Goal: Transaction & Acquisition: Book appointment/travel/reservation

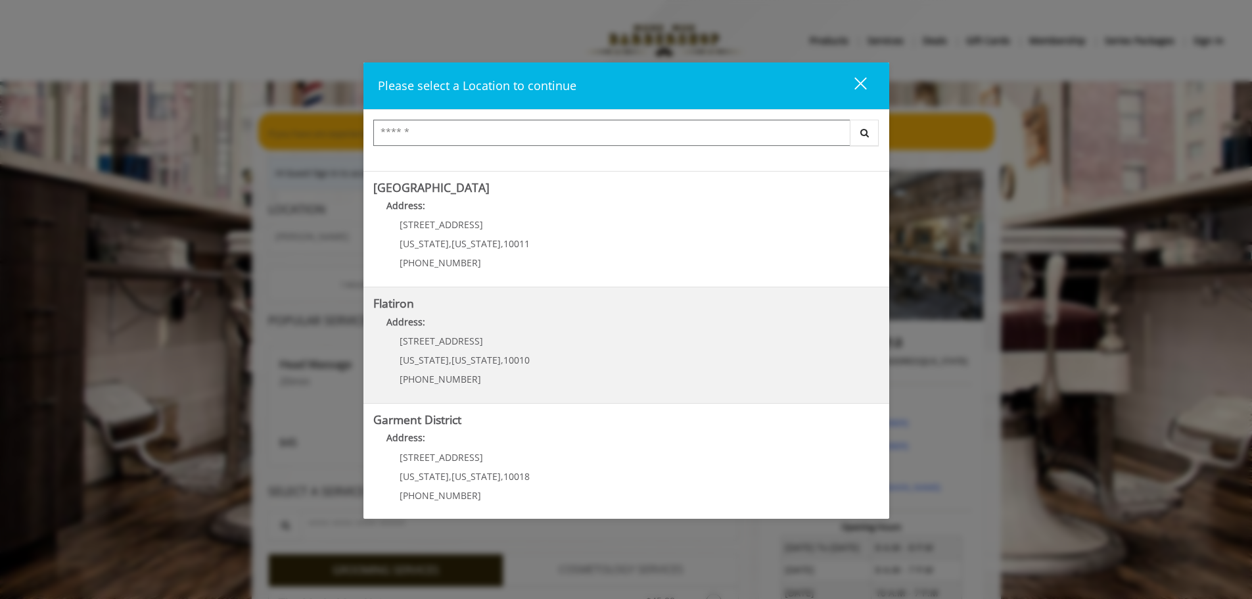
scroll to position [221, 0]
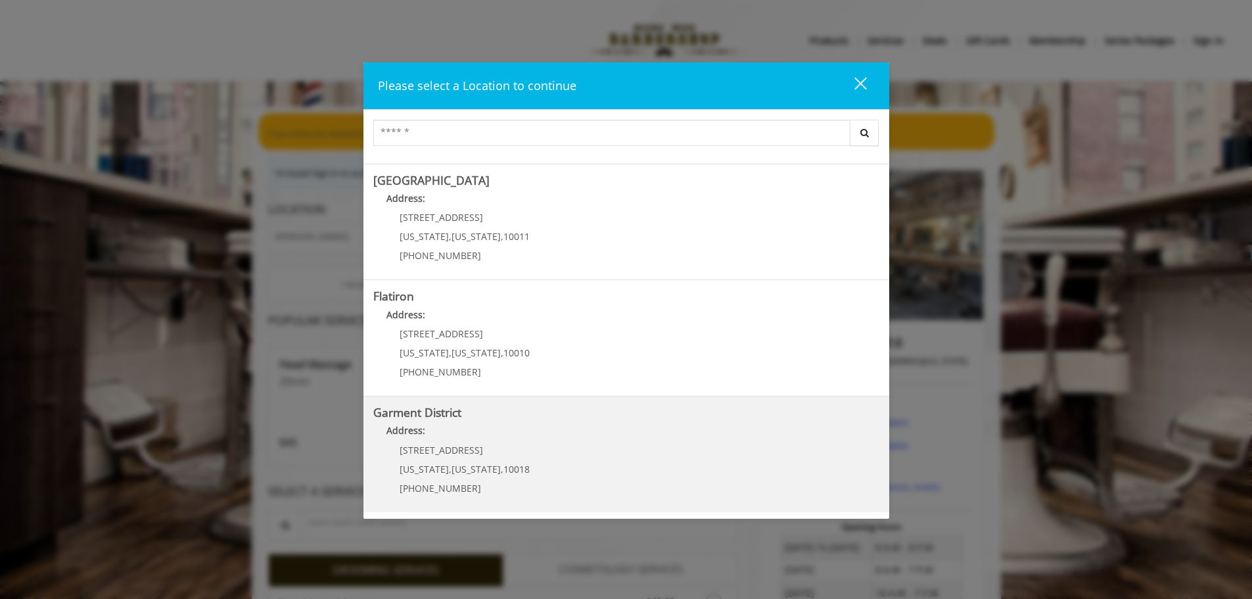
click at [469, 442] on District "Address:" at bounding box center [626, 433] width 506 height 21
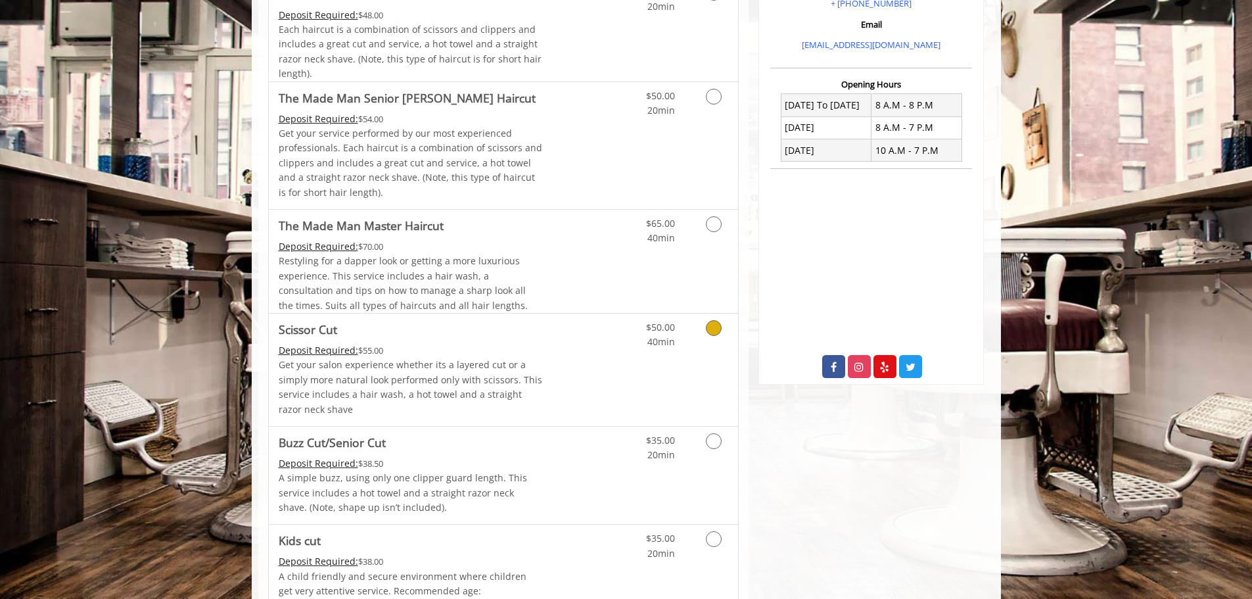
scroll to position [460, 0]
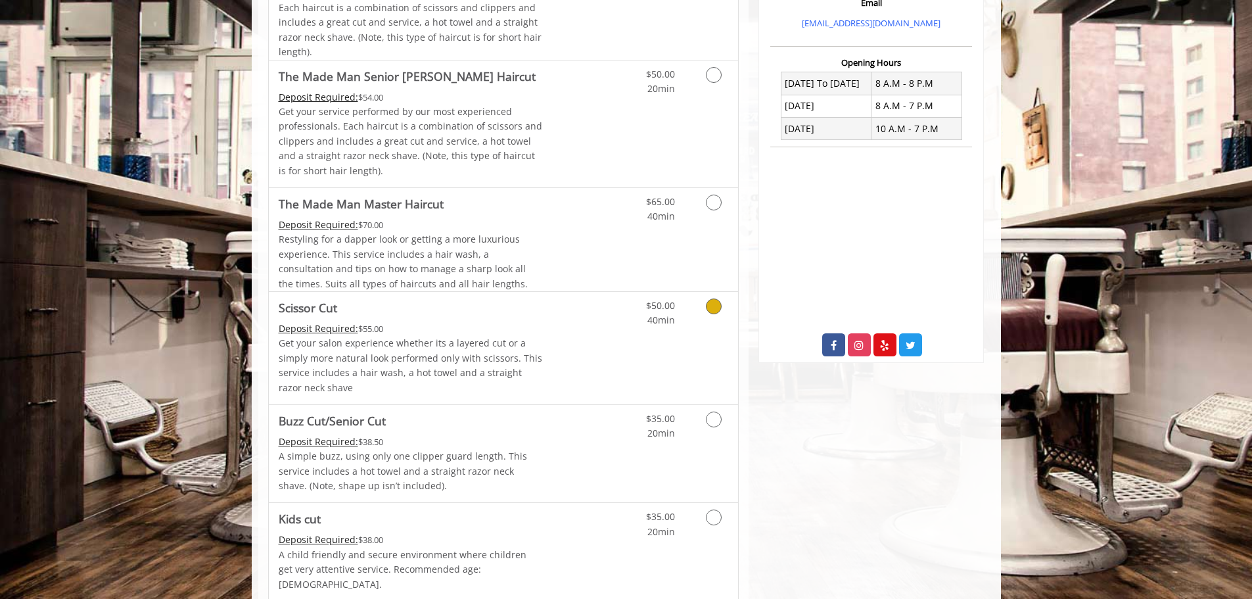
click at [712, 316] on link "Grooming services" at bounding box center [712, 310] width 34 height 36
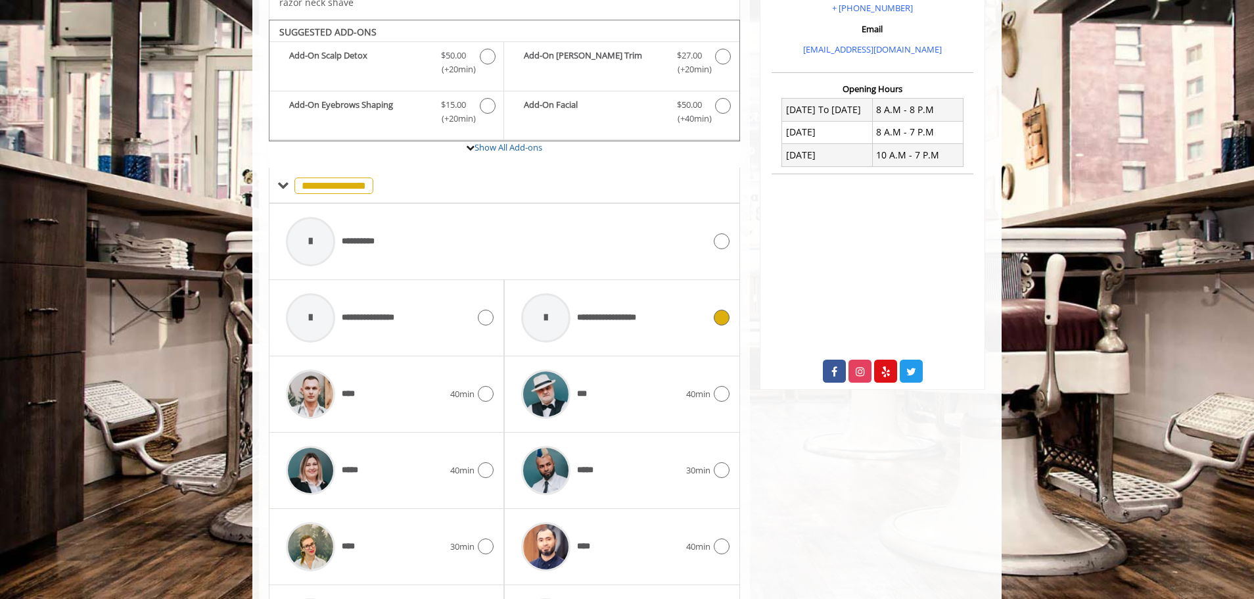
scroll to position [453, 0]
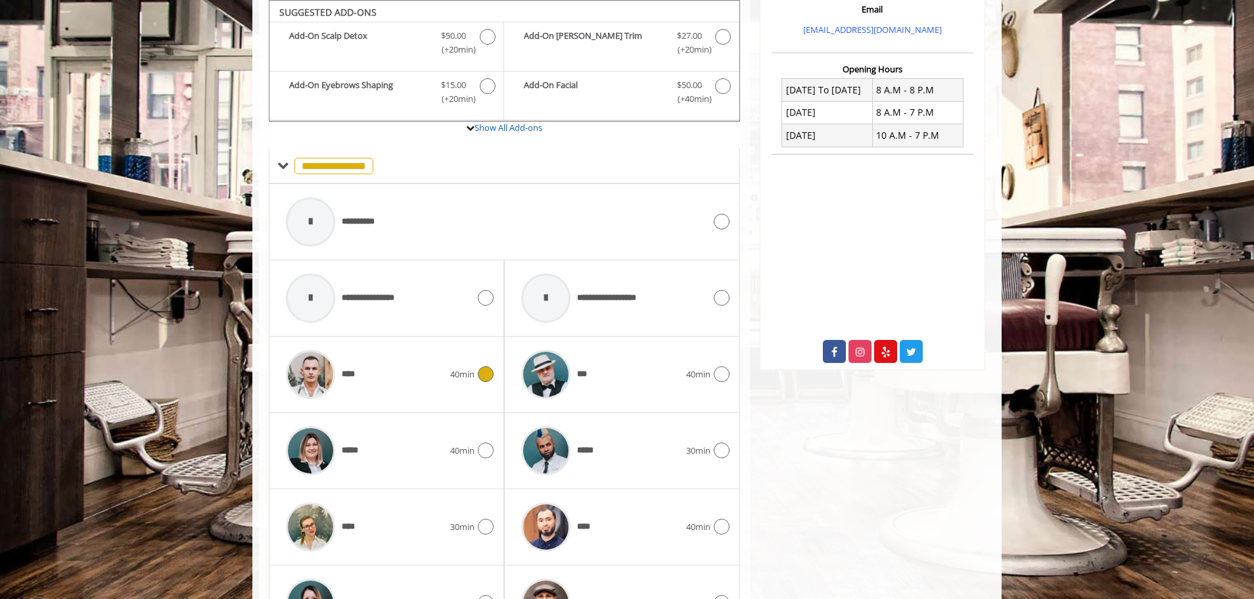
click at [405, 377] on div "****" at bounding box center [364, 374] width 171 height 62
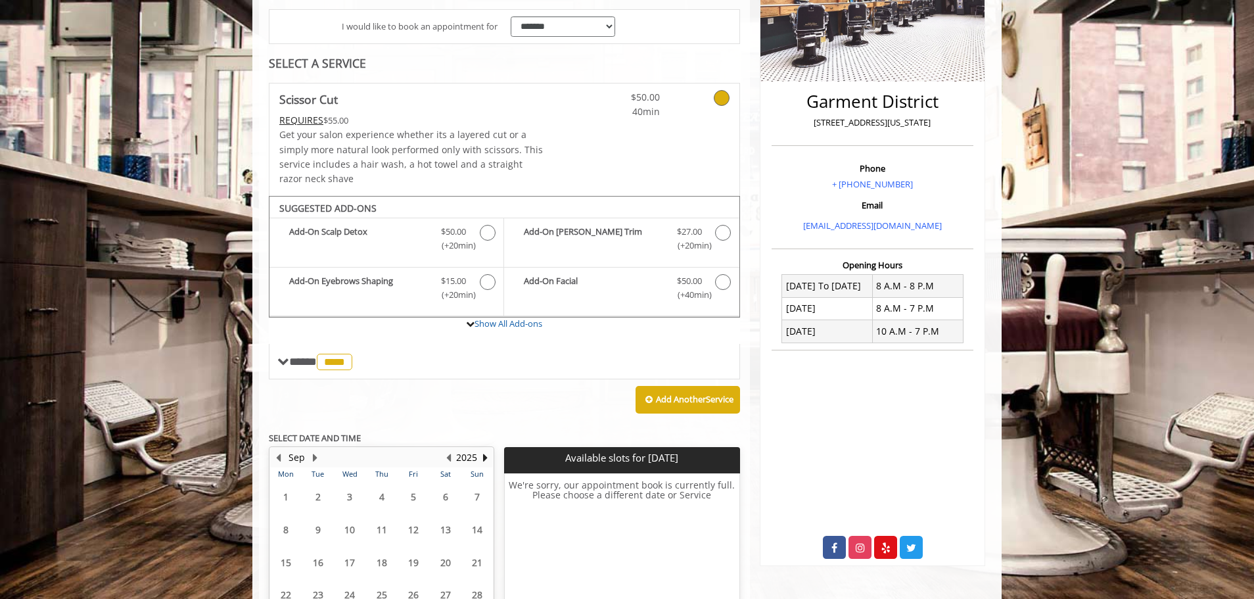
scroll to position [376, 0]
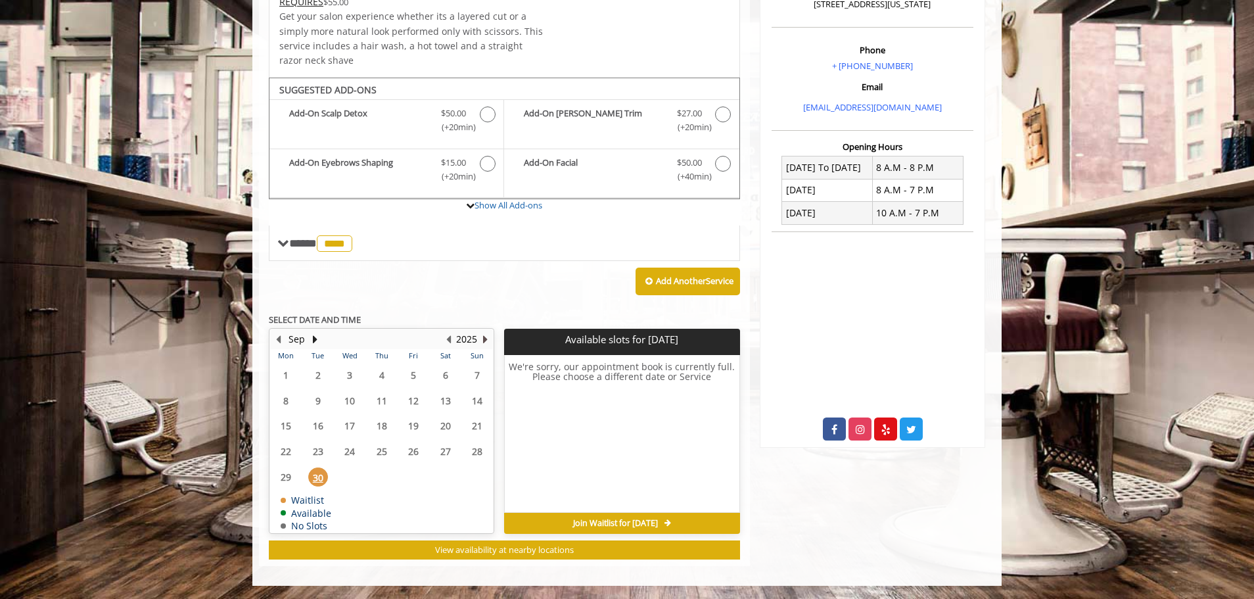
click at [480, 339] on button "Next Year" at bounding box center [485, 339] width 11 height 14
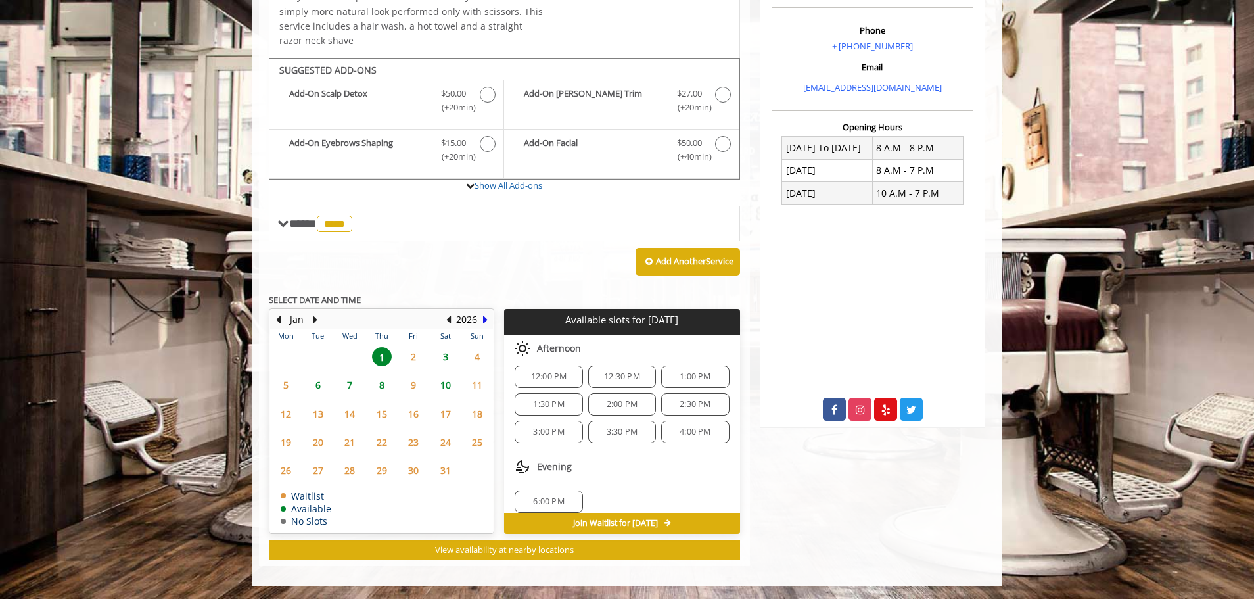
scroll to position [142, 0]
